Goal: Check status

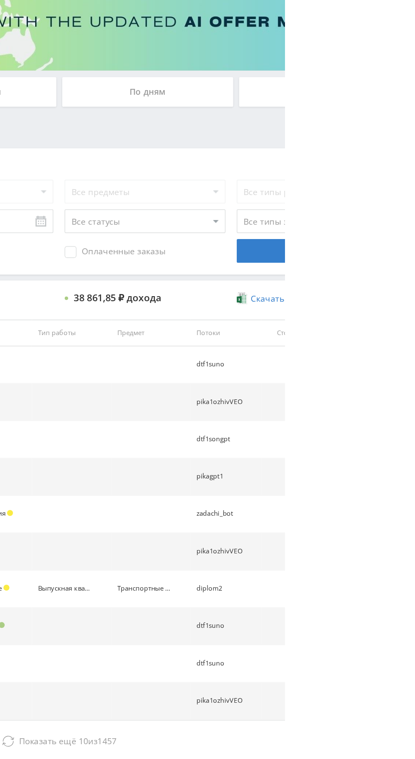
click at [323, 651] on button "Показать ещё 10 из 1457" at bounding box center [254, 646] width 482 height 17
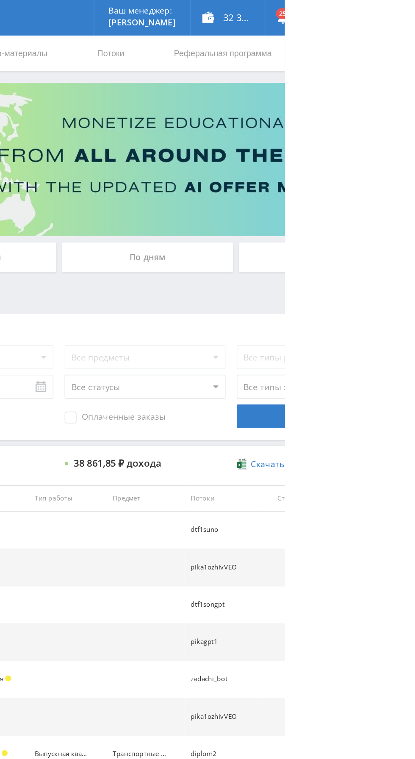
click at [298, 181] on div "По дням" at bounding box center [317, 183] width 122 height 21
click at [0, 0] on input "По дням" at bounding box center [0, 0] width 0 height 0
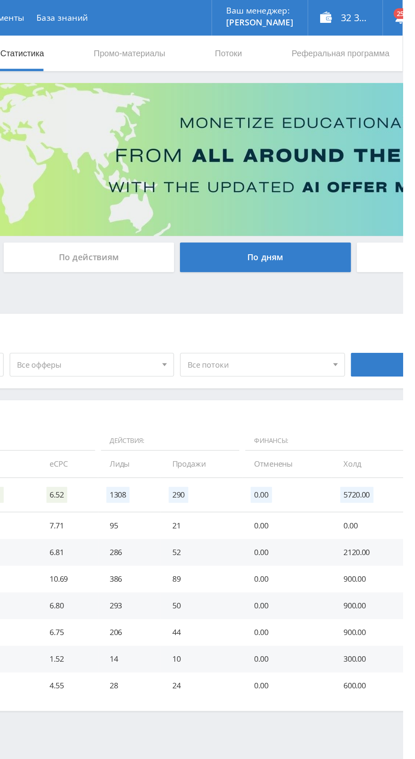
click at [171, 184] on div "По действиям" at bounding box center [191, 183] width 122 height 21
click at [0, 0] on input "По действиям" at bounding box center [0, 0] width 0 height 0
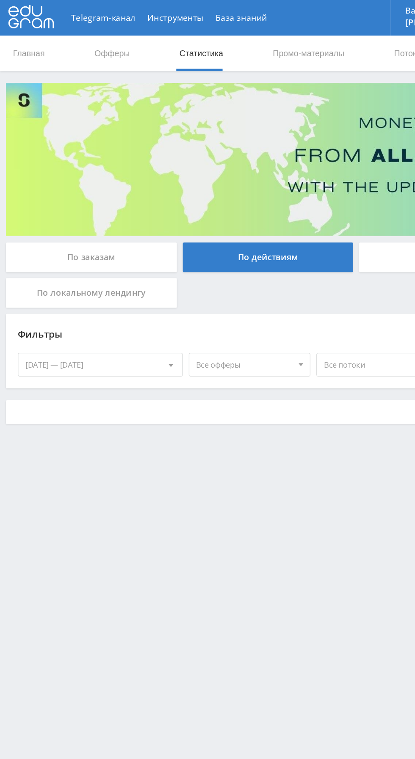
click at [44, 183] on div "По заказам" at bounding box center [65, 183] width 122 height 21
click at [0, 0] on input "По заказам" at bounding box center [0, 0] width 0 height 0
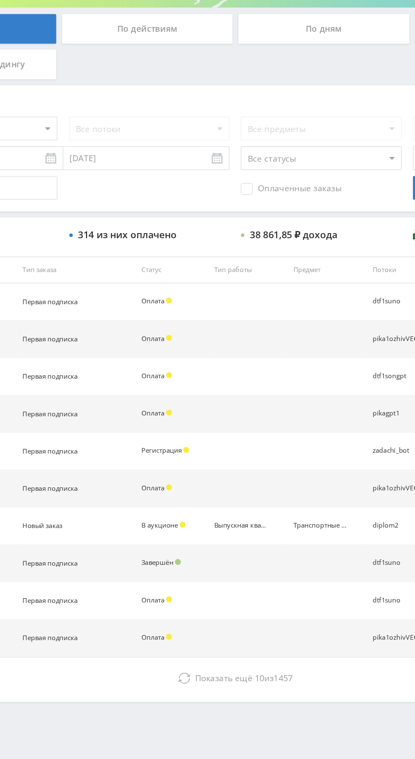
click at [216, 647] on icon at bounding box center [217, 647] width 8 height 8
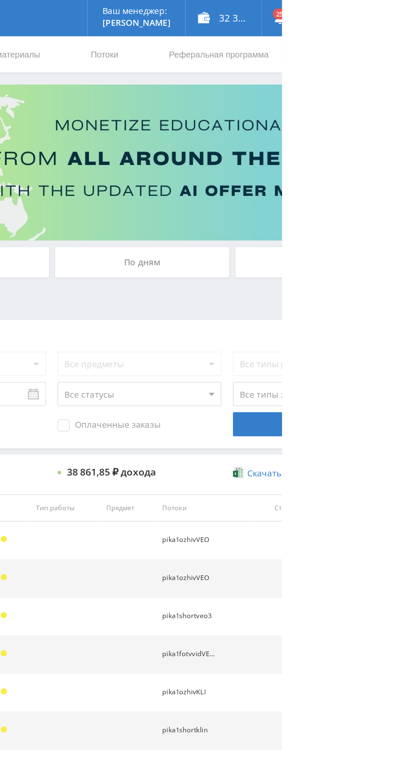
click at [291, 179] on div "По дням" at bounding box center [317, 183] width 122 height 21
click at [0, 0] on input "По дням" at bounding box center [0, 0] width 0 height 0
